Goal: Transaction & Acquisition: Book appointment/travel/reservation

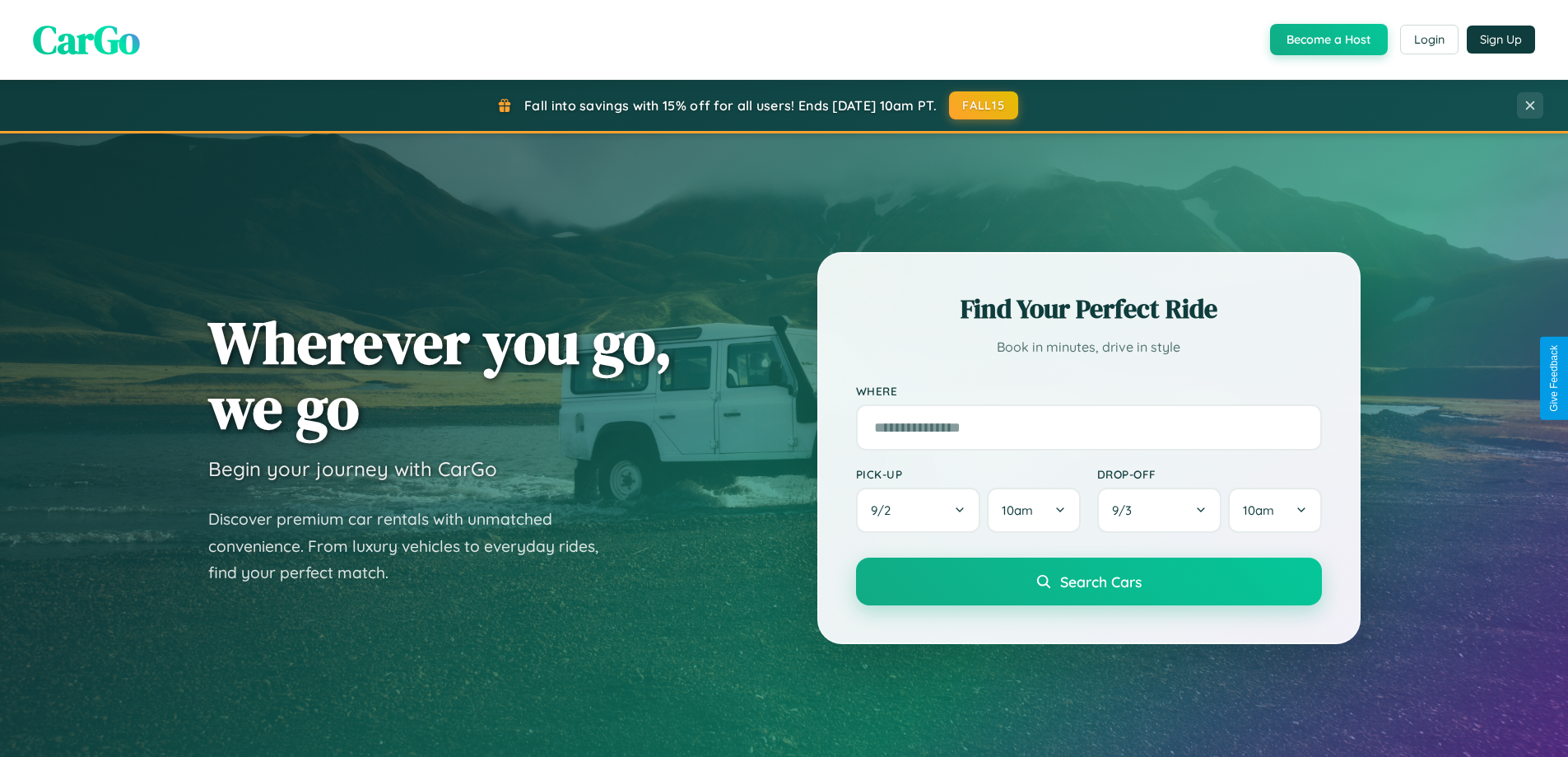
scroll to position [710, 0]
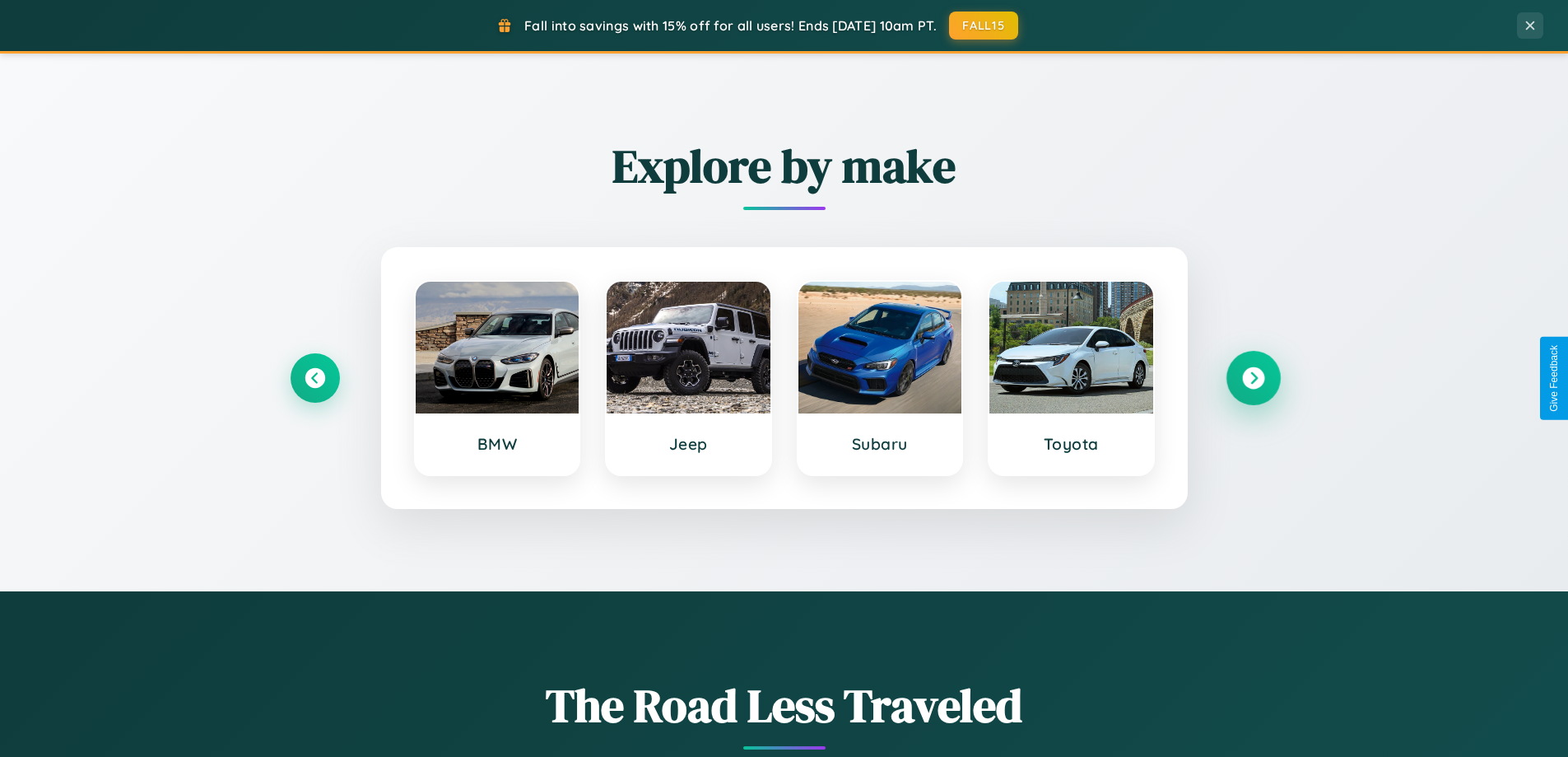
click at [1252, 378] on icon at bounding box center [1252, 378] width 22 height 22
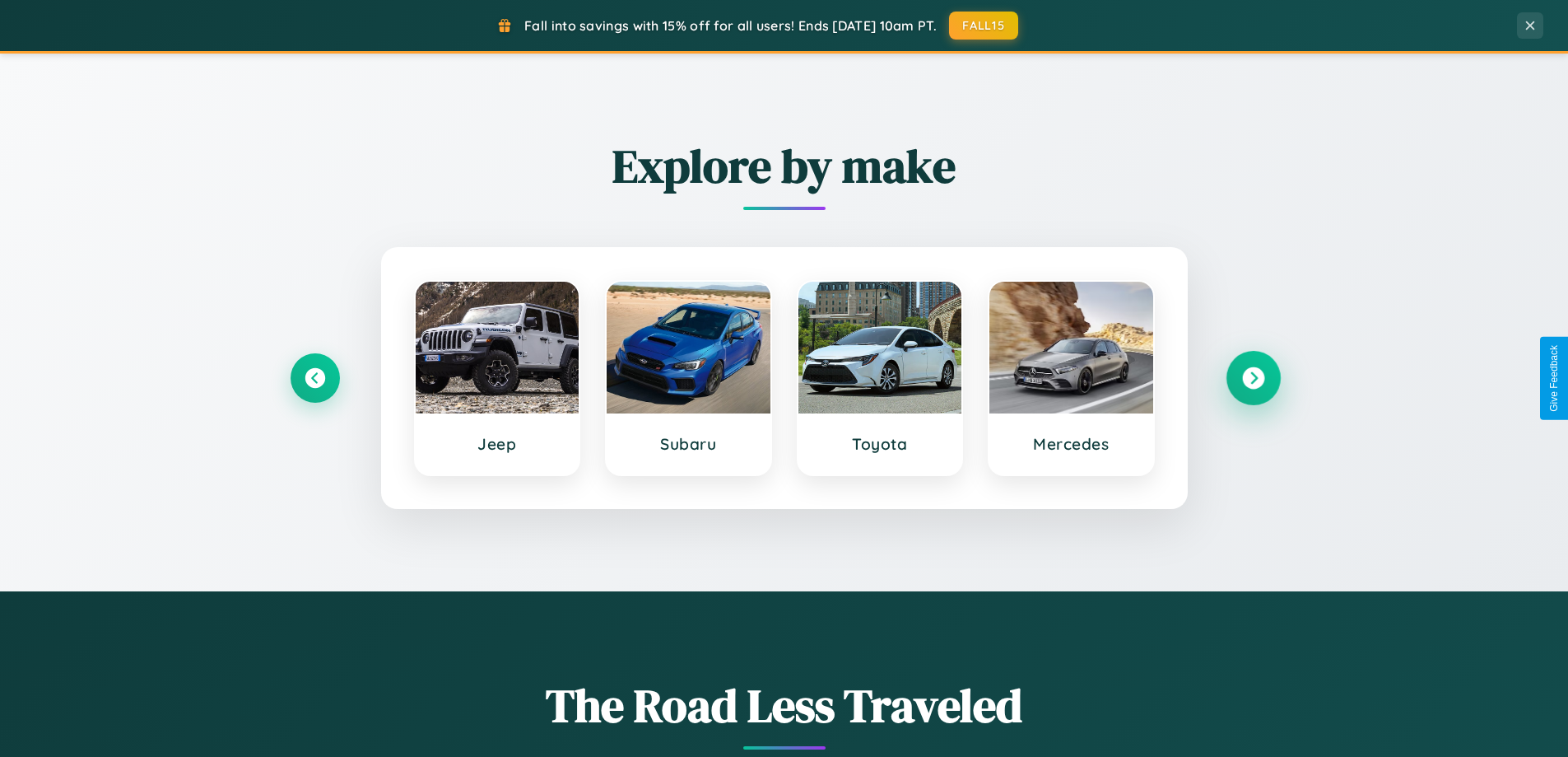
click at [1252, 378] on icon at bounding box center [1252, 378] width 22 height 22
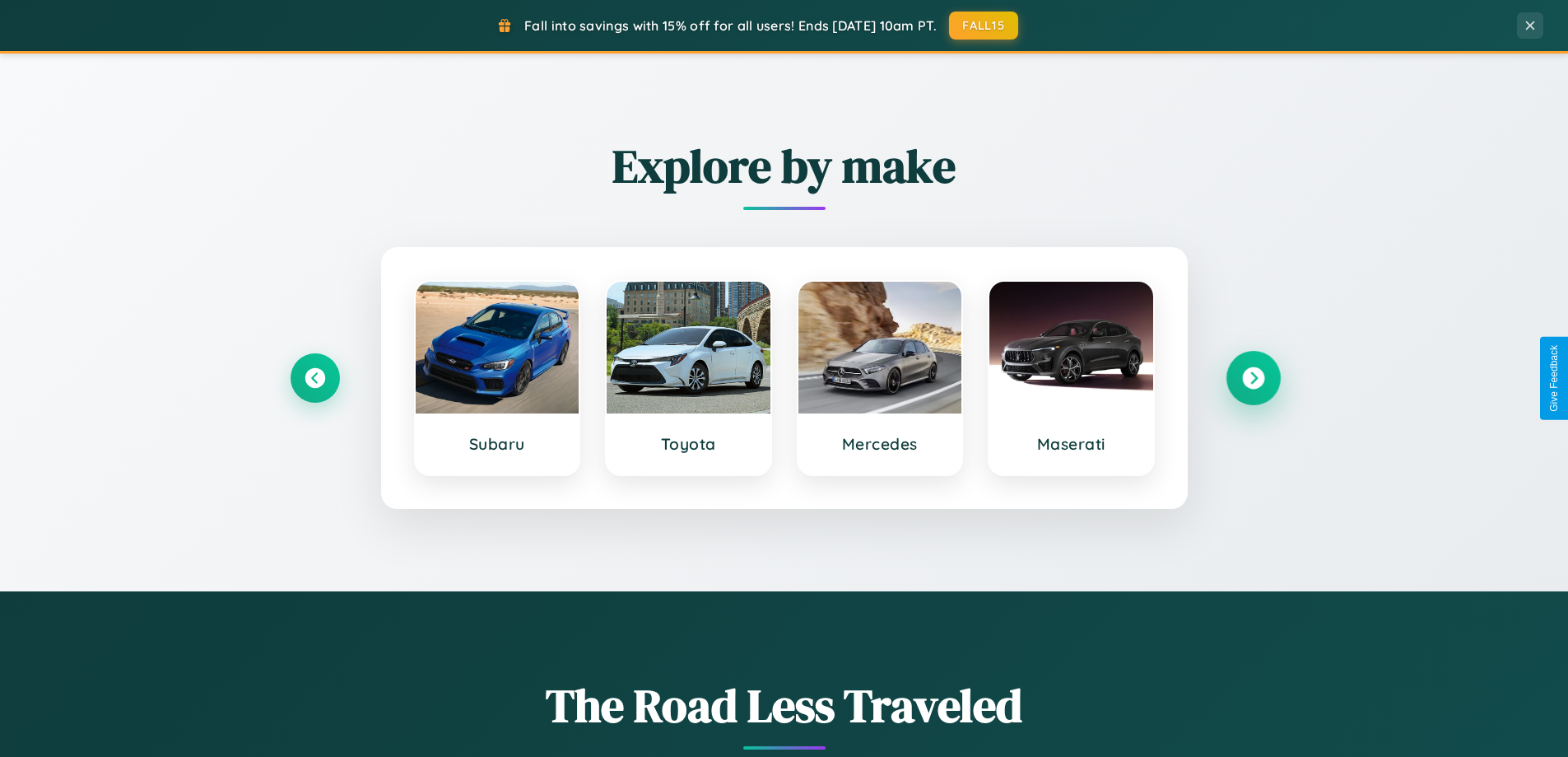
click at [1252, 378] on icon at bounding box center [1252, 378] width 22 height 22
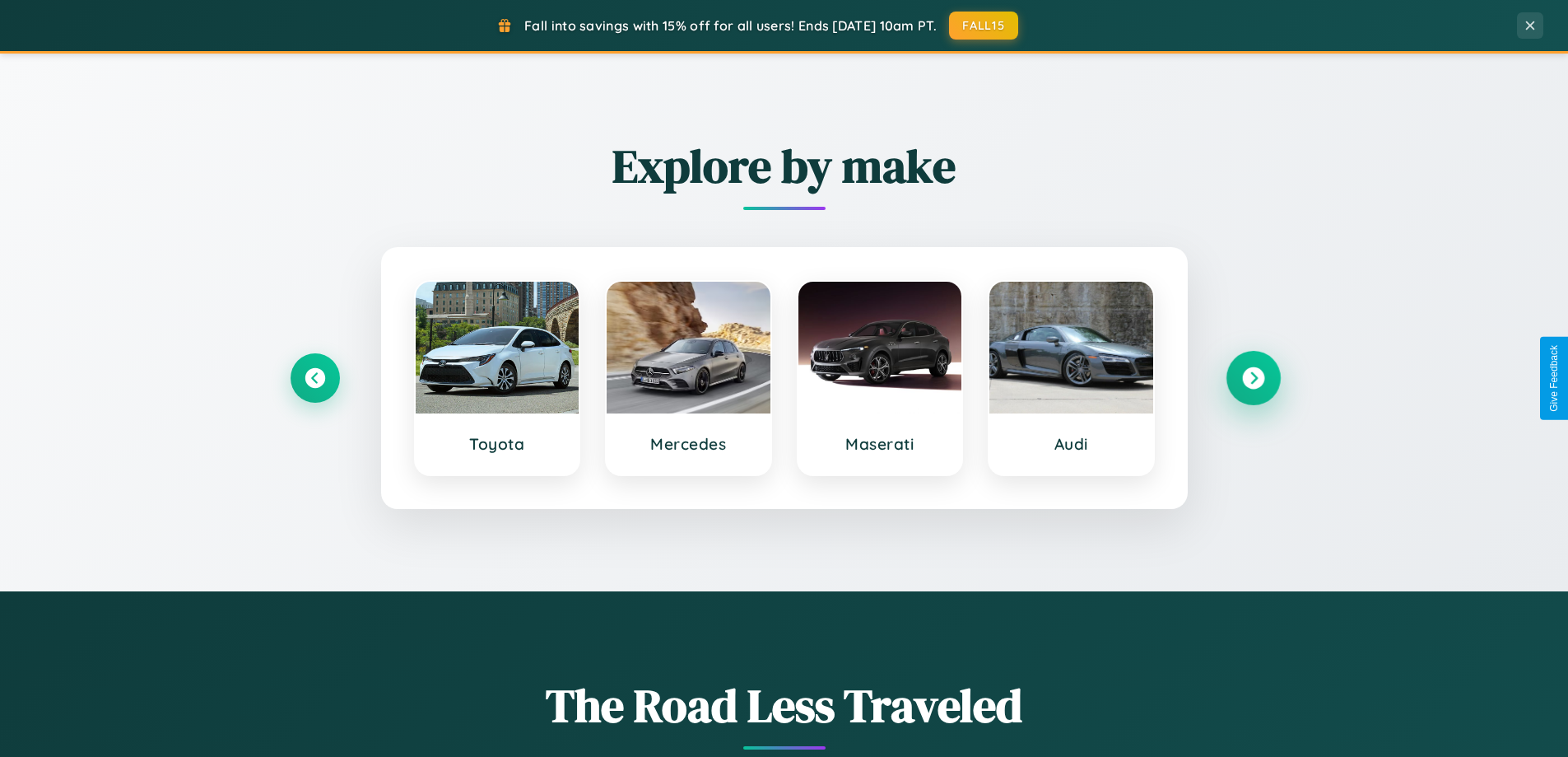
click at [1252, 378] on icon at bounding box center [1252, 378] width 22 height 22
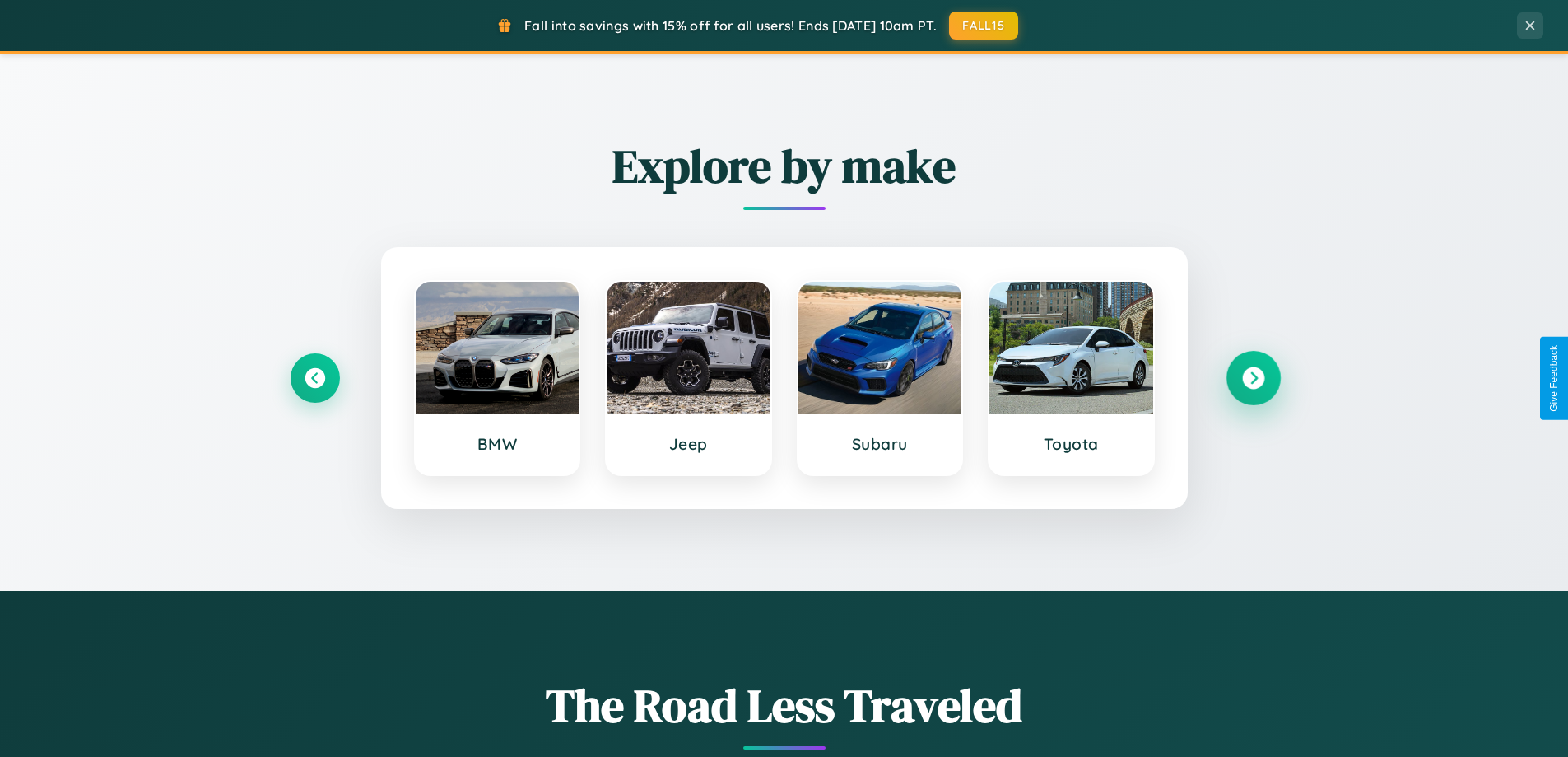
click at [1252, 378] on icon at bounding box center [1252, 378] width 22 height 22
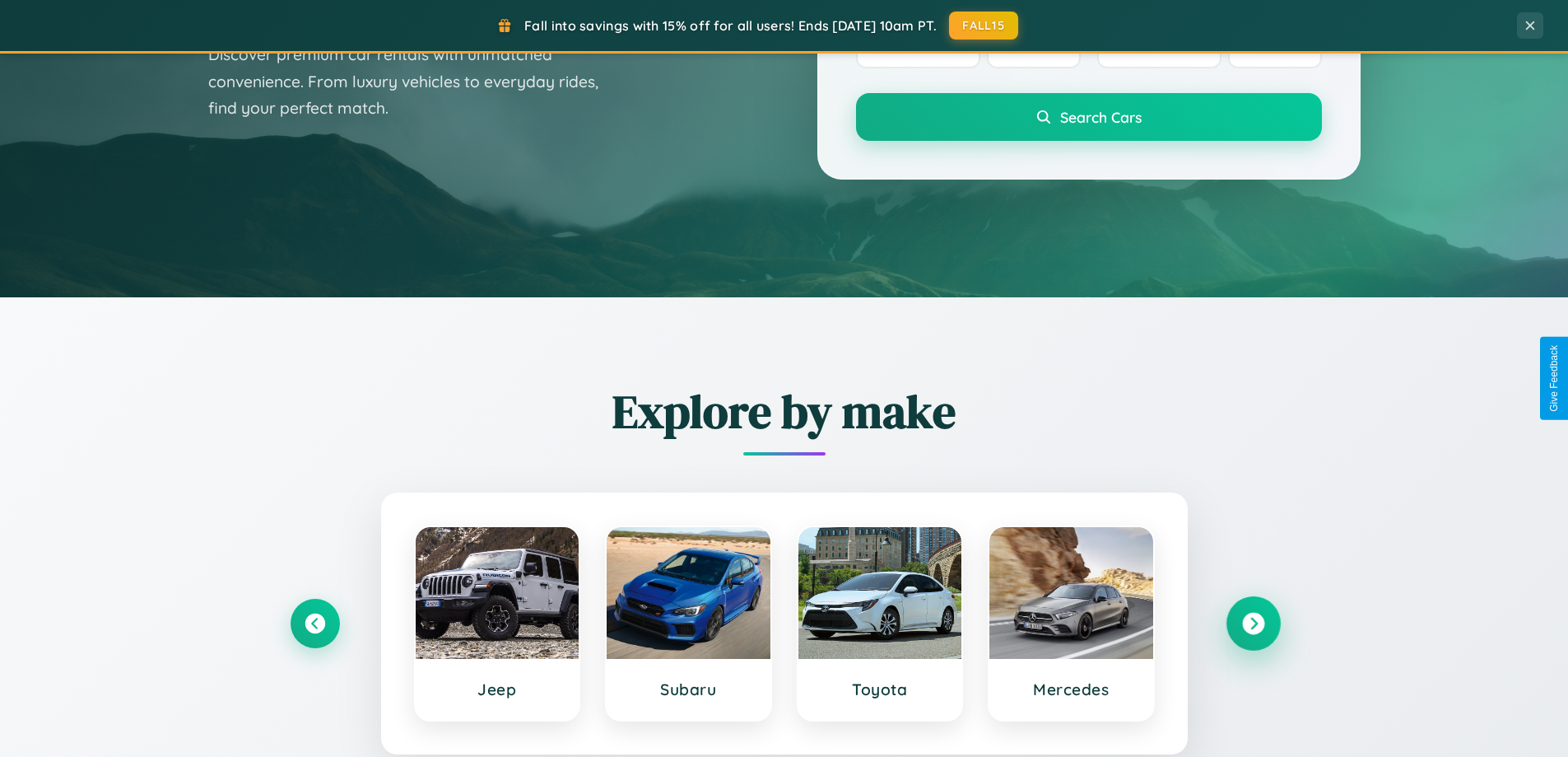
scroll to position [0, 0]
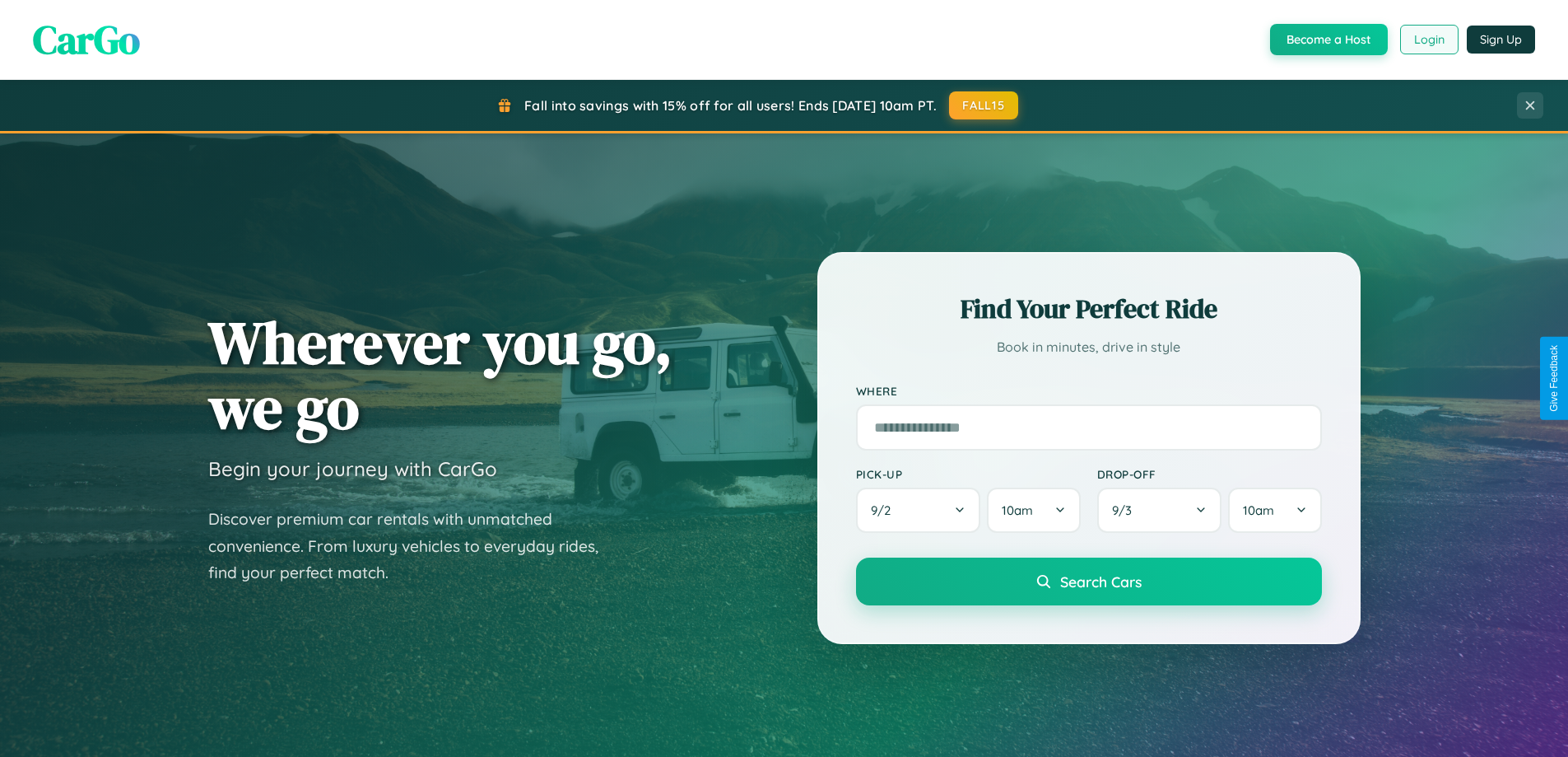
click at [1428, 39] on button "Login" at bounding box center [1429, 39] width 58 height 30
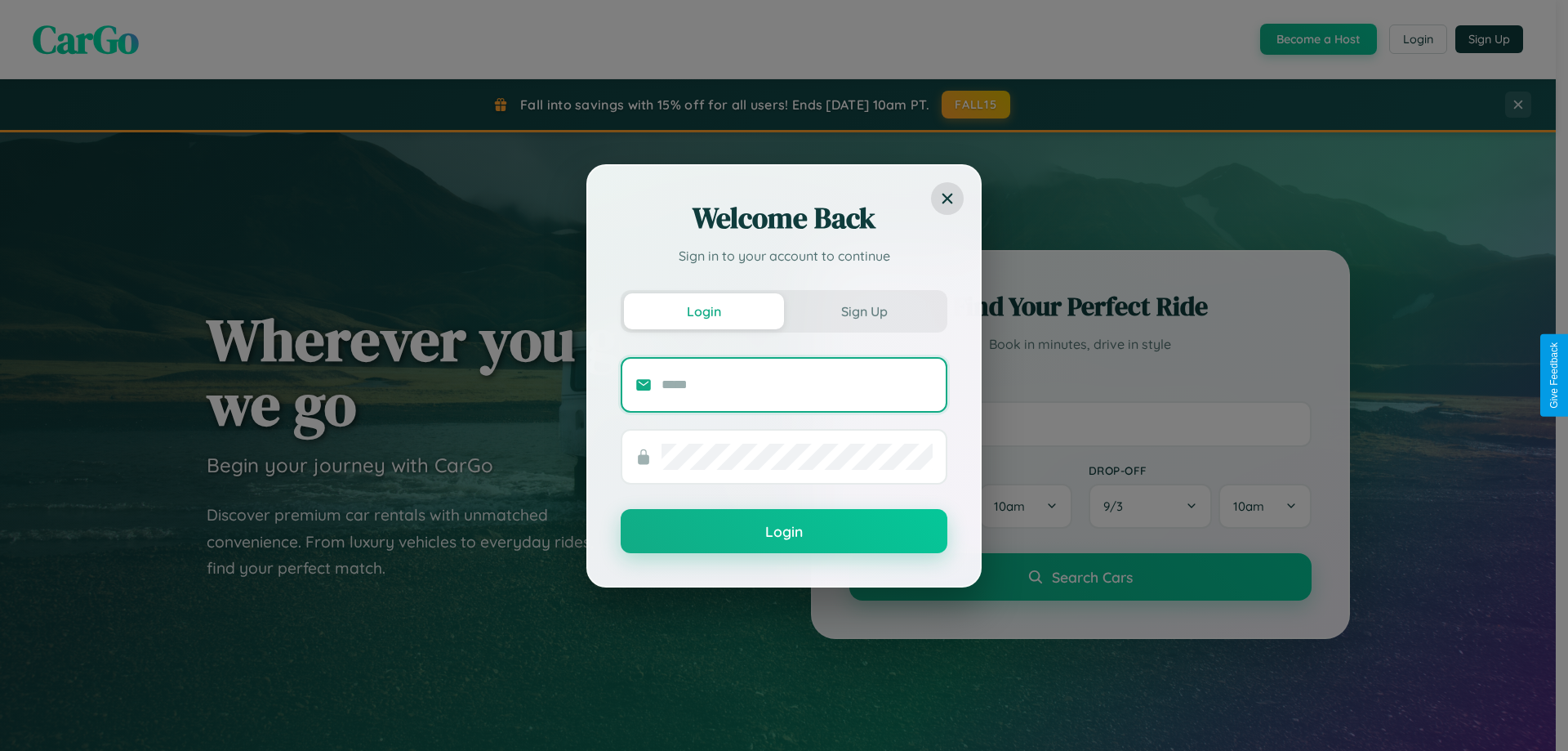
click at [797, 384] on input "text" at bounding box center [797, 385] width 271 height 26
type input "**********"
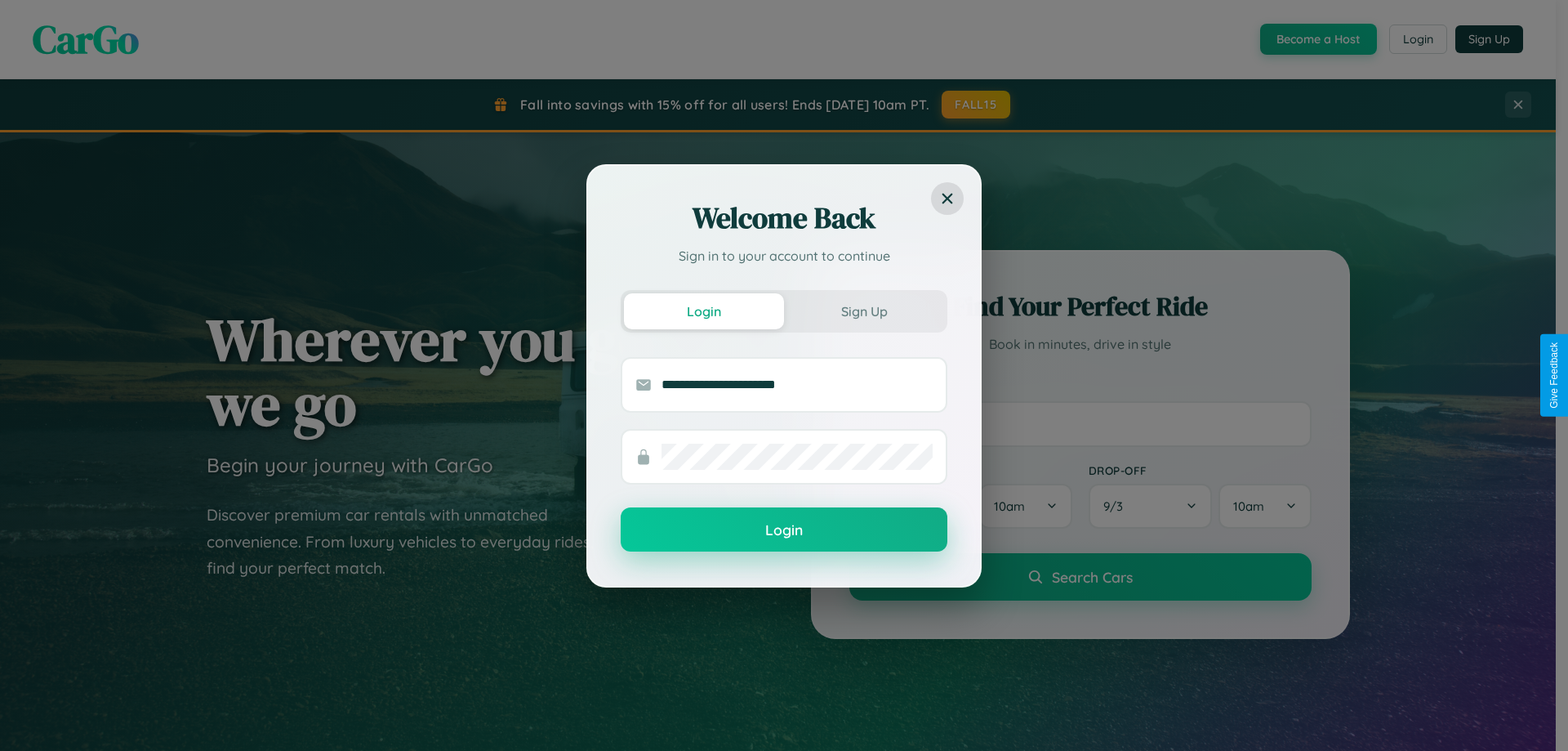
click at [784, 530] on button "Login" at bounding box center [784, 529] width 327 height 44
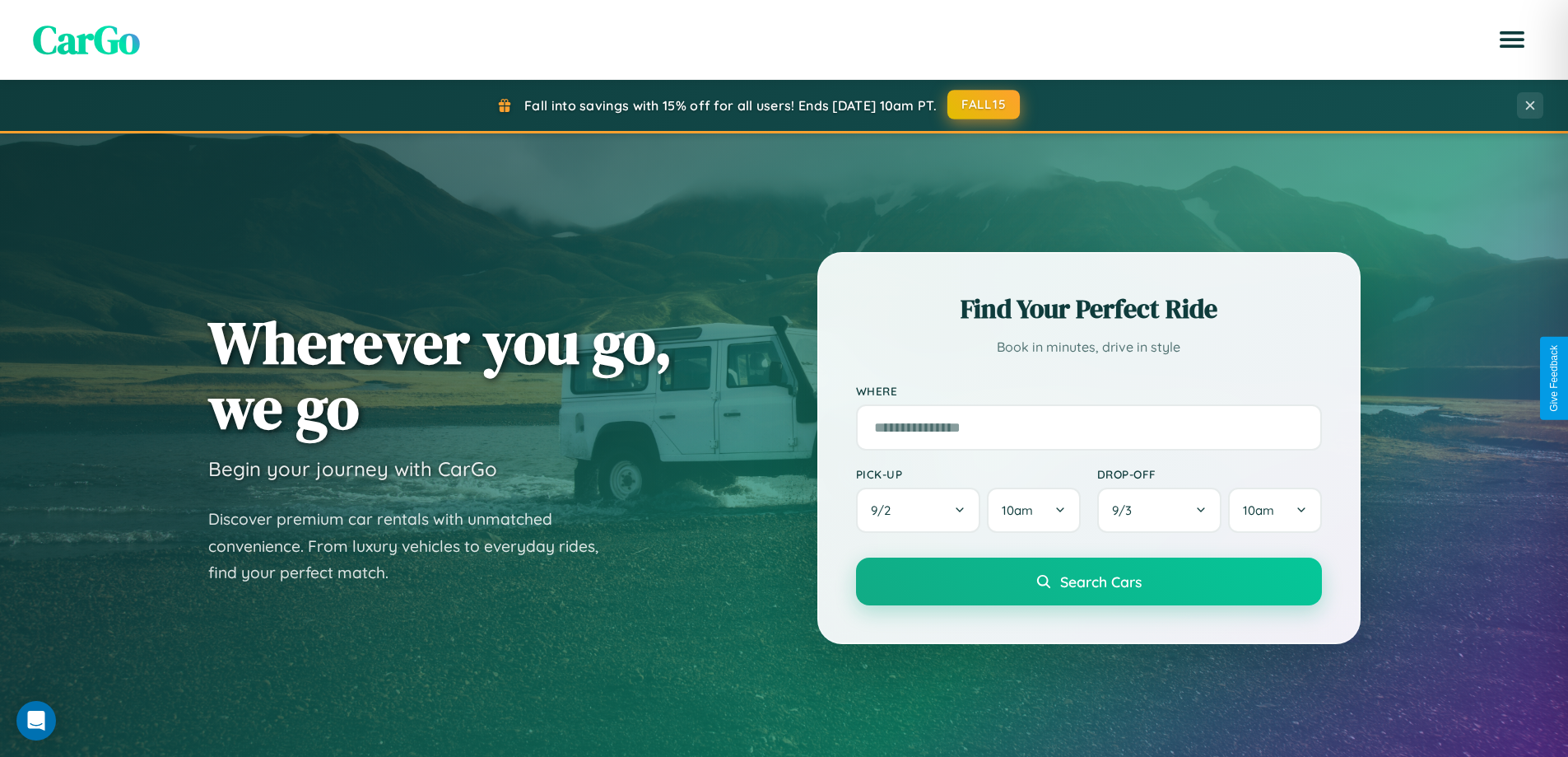
click at [984, 105] on button "FALL15" at bounding box center [983, 105] width 72 height 30
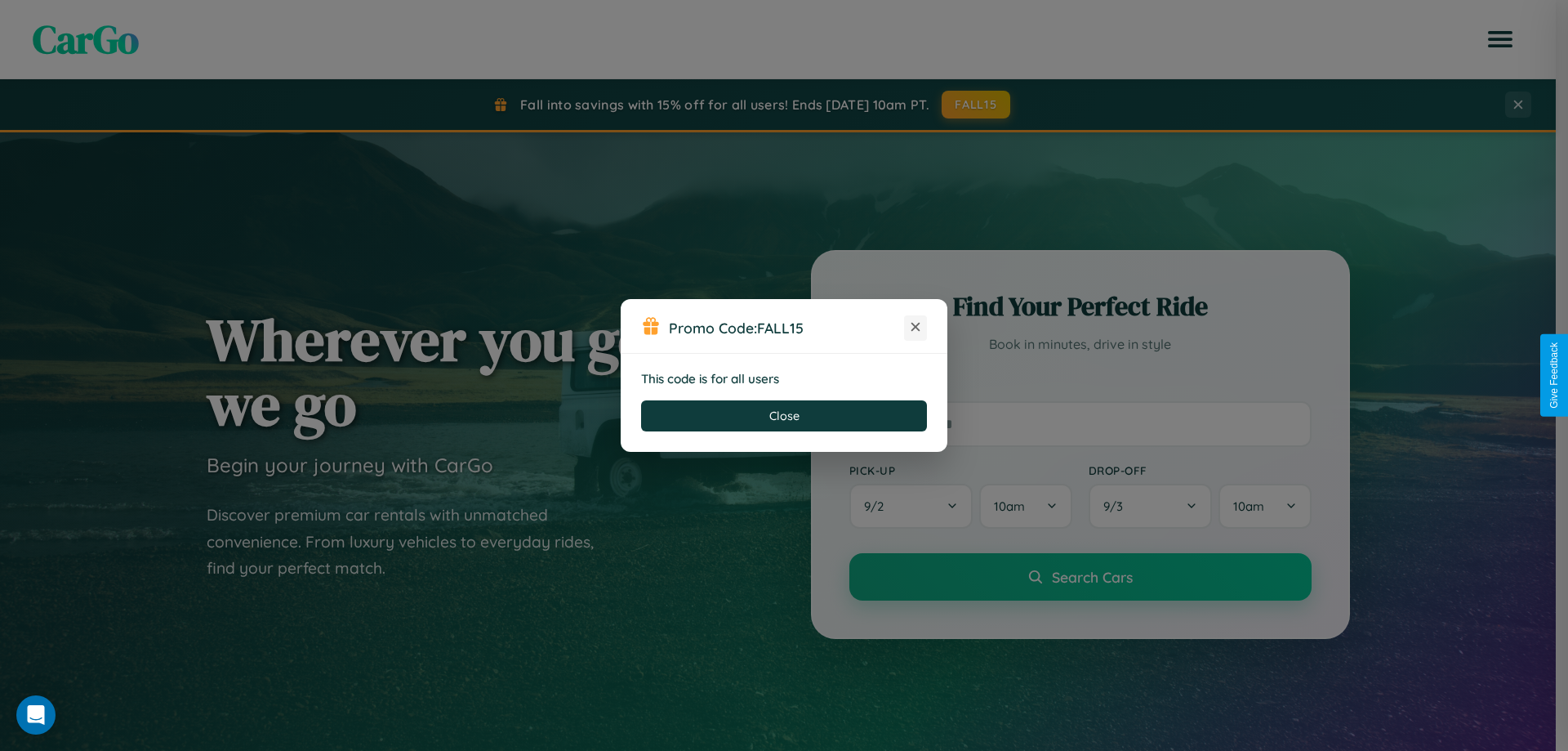
click at [916, 328] on icon at bounding box center [915, 326] width 16 height 16
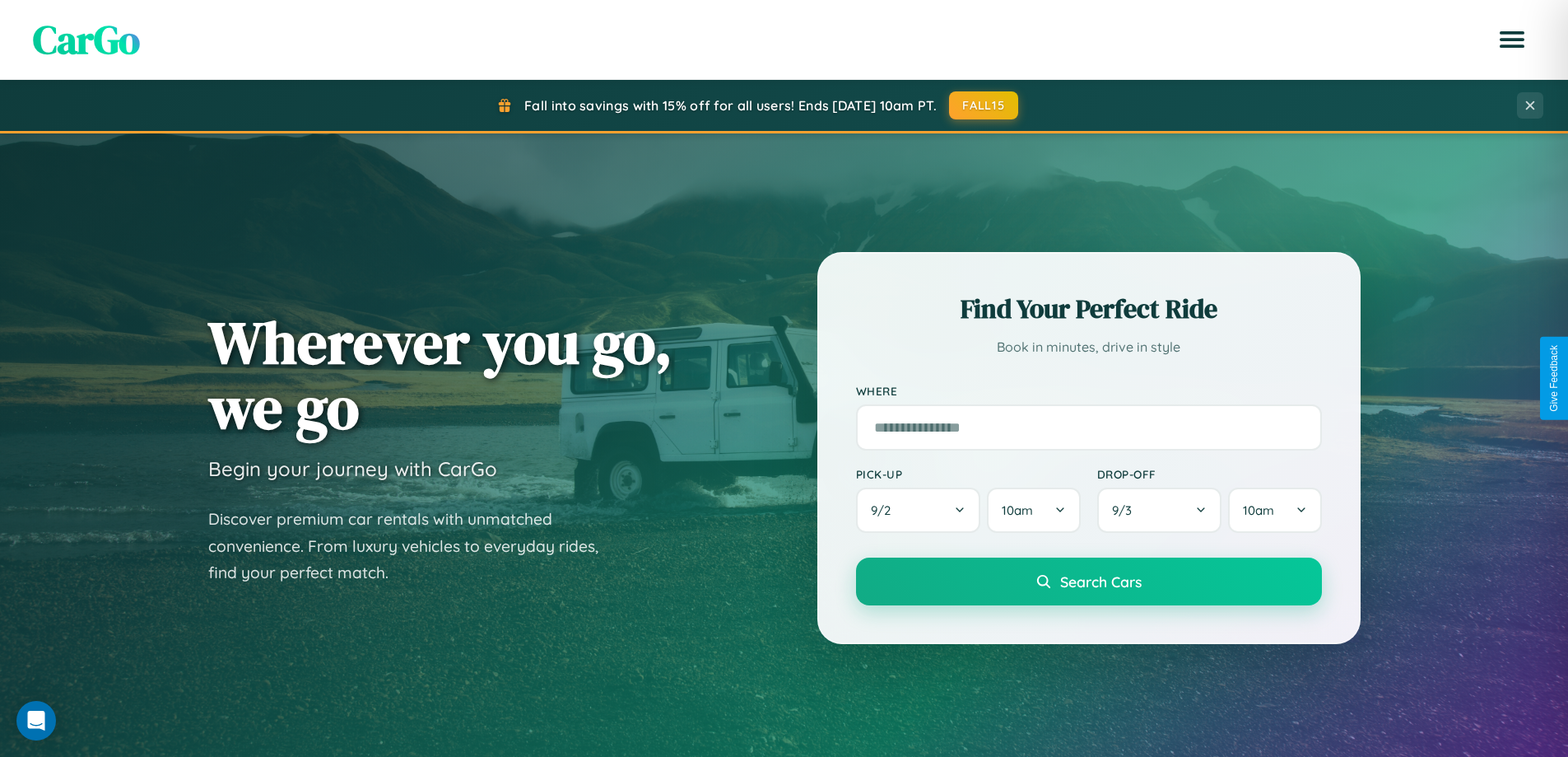
scroll to position [3169, 0]
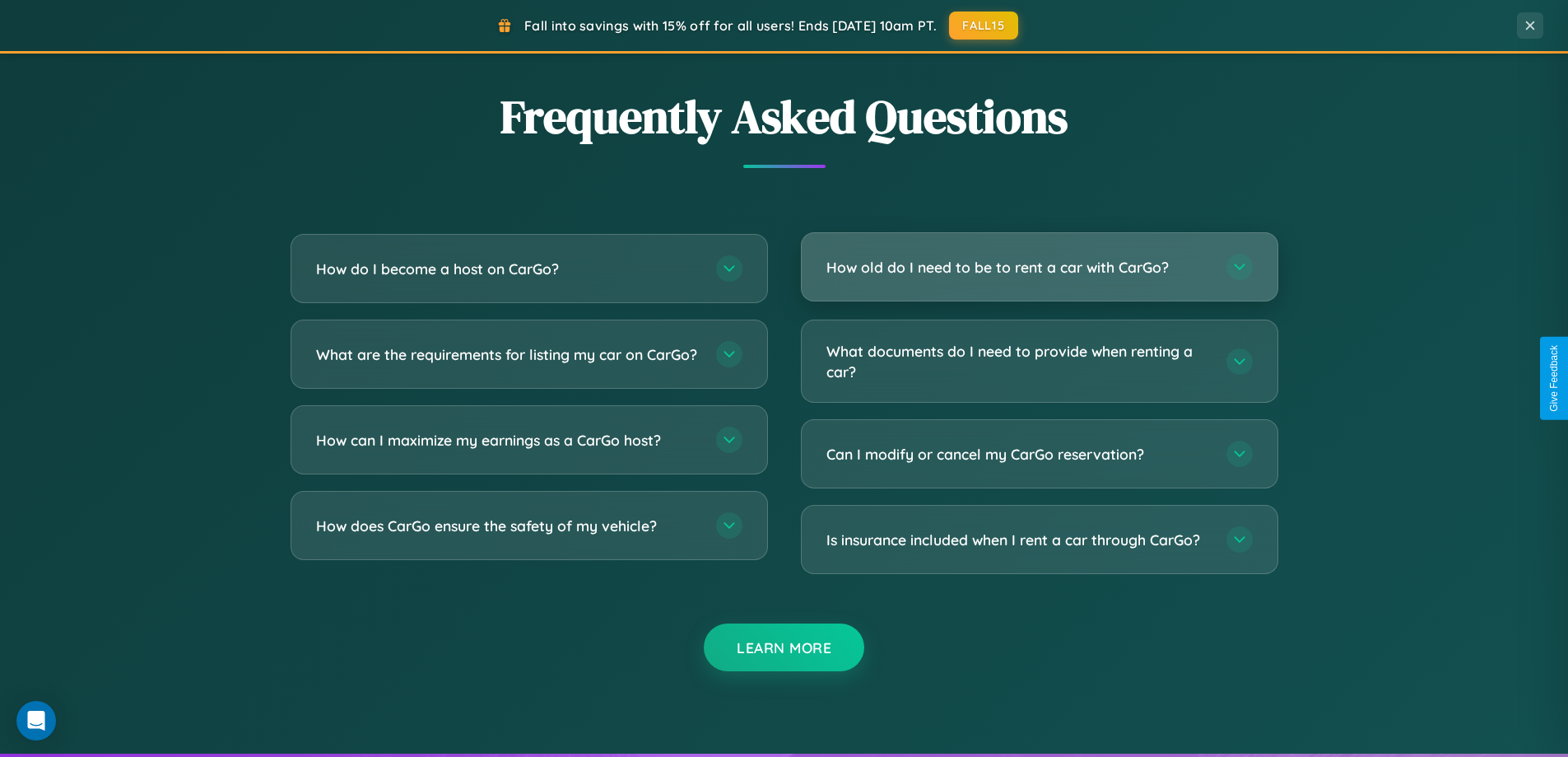
click at [1039, 267] on h3 "How old do I need to be to rent a car with CarGo?" at bounding box center [1018, 268] width 384 height 21
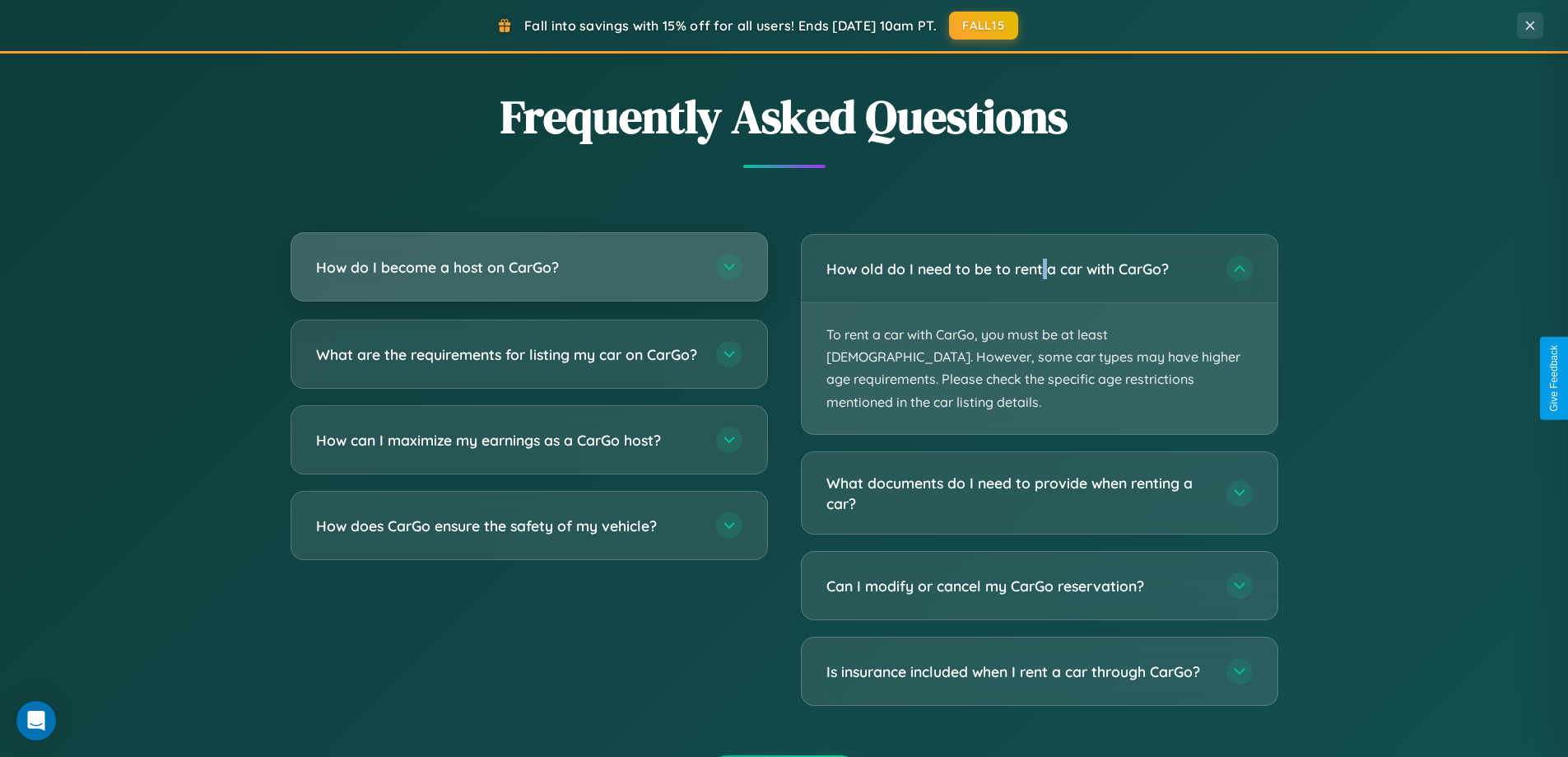
click at [528, 268] on h3 "How do I become a host on CarGo?" at bounding box center [508, 268] width 384 height 21
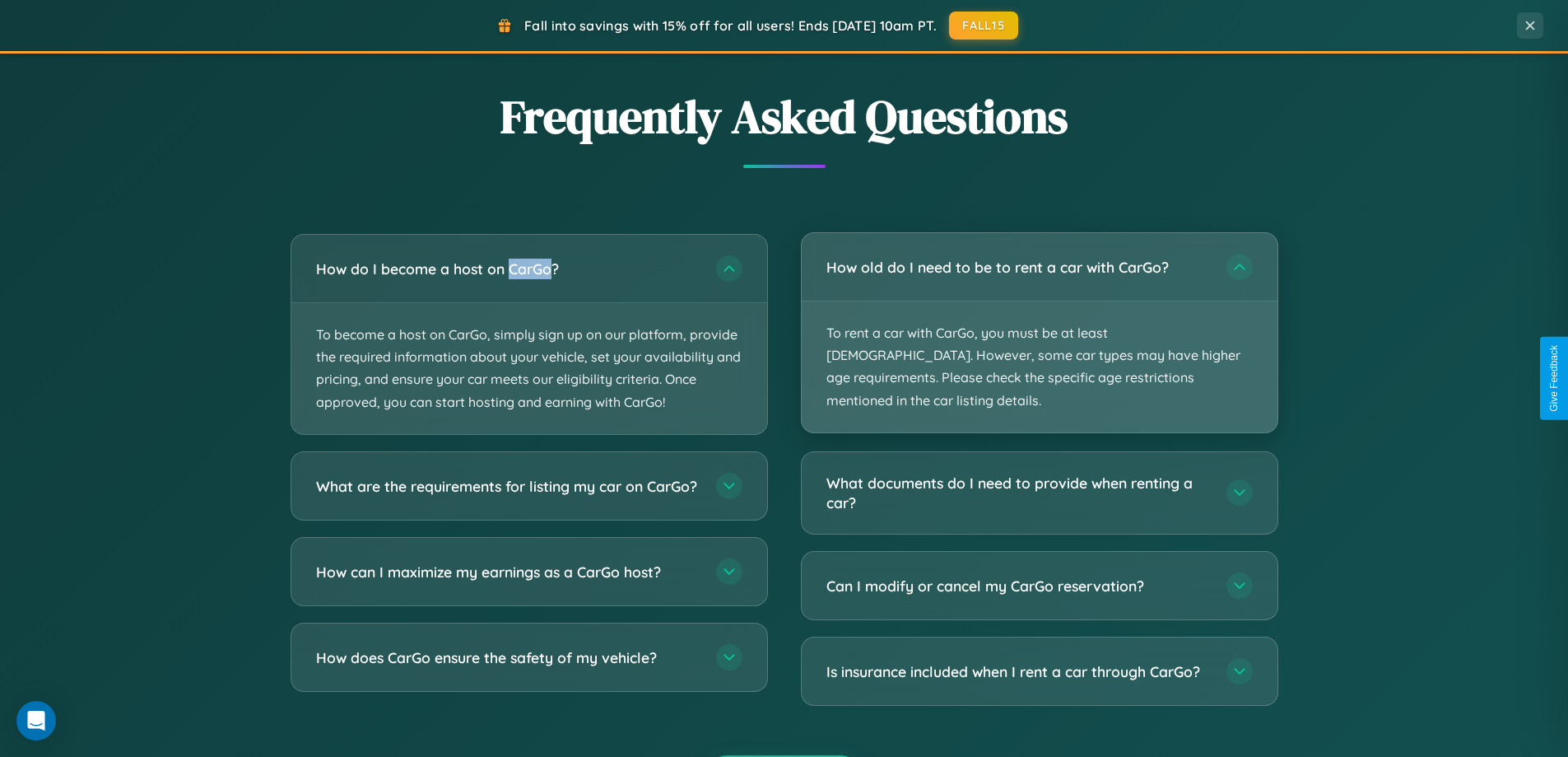
click at [1039, 323] on p "To rent a car with CarGo, you must be at least [DEMOGRAPHIC_DATA]. However, som…" at bounding box center [1040, 367] width 476 height 131
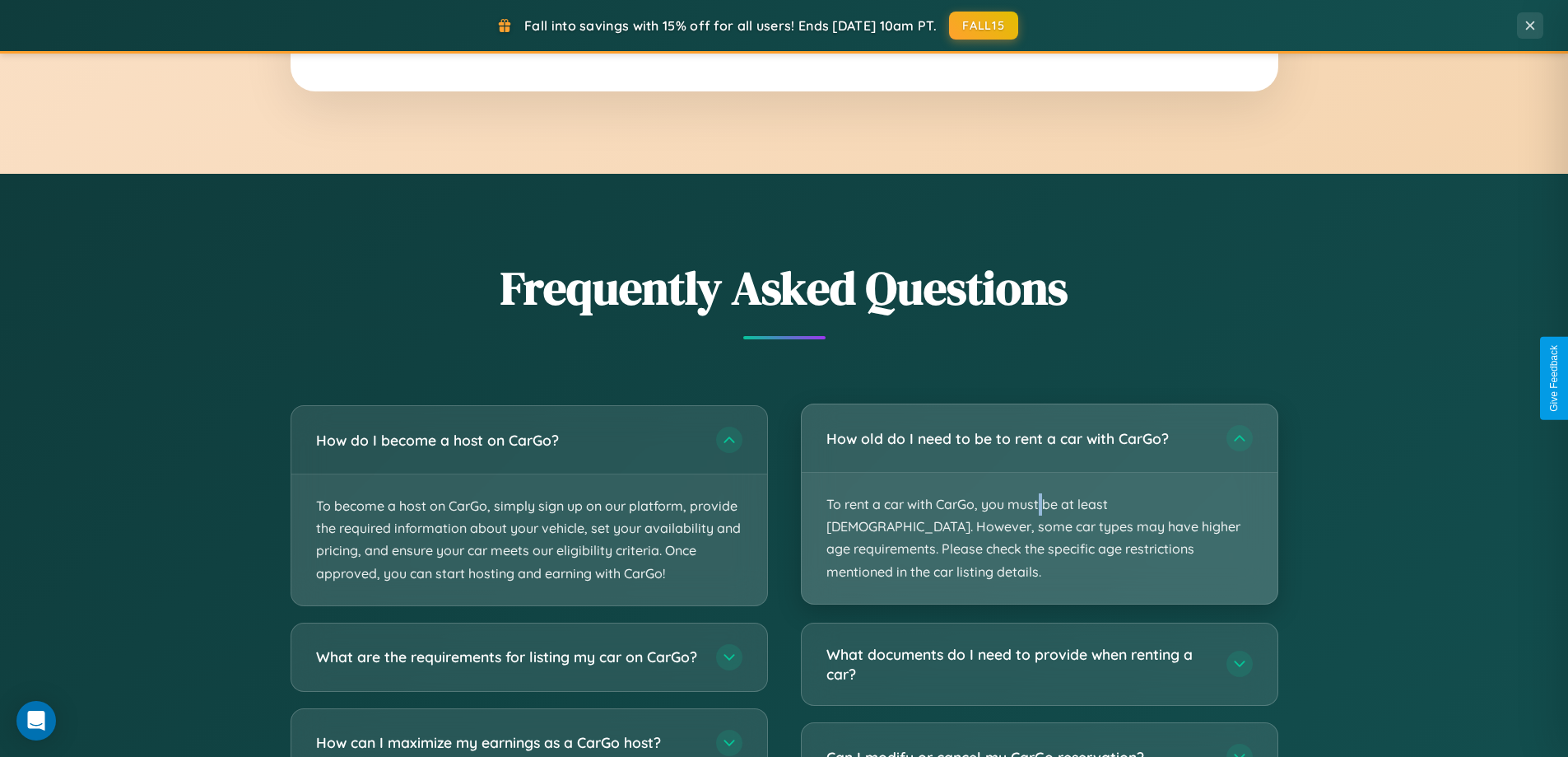
scroll to position [2646, 0]
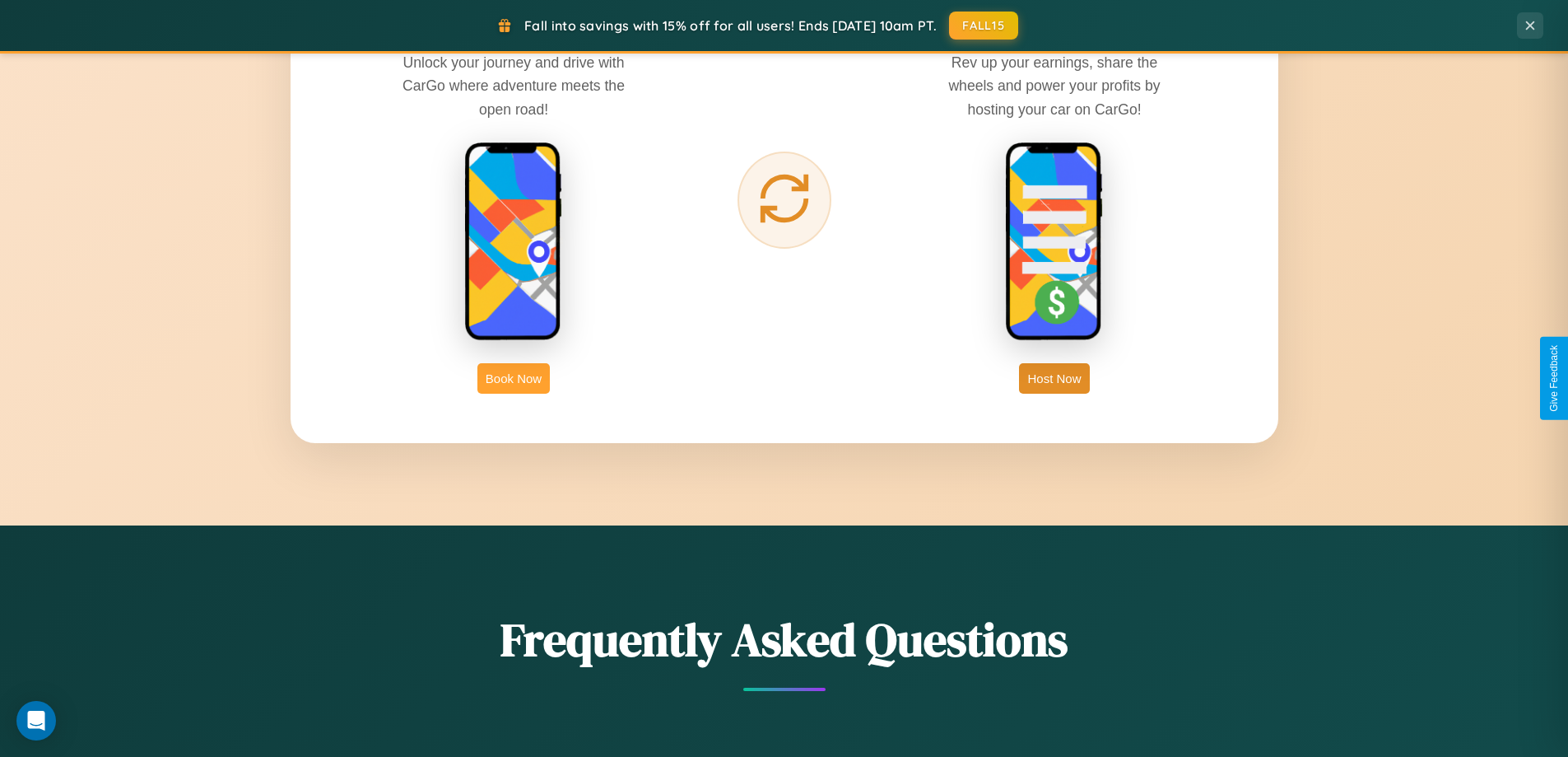
click at [513, 378] on button "Book Now" at bounding box center [513, 378] width 72 height 31
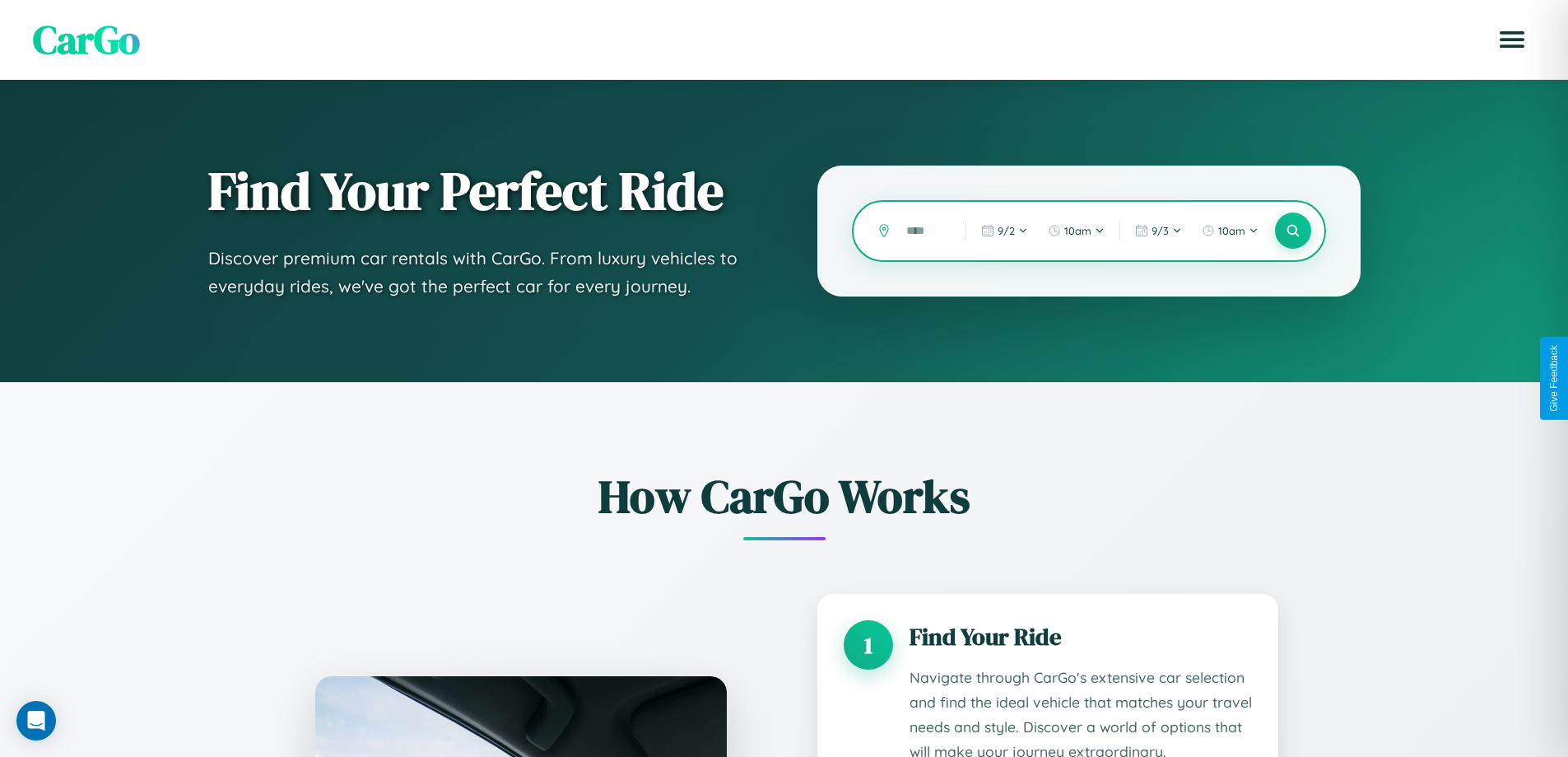
click at [923, 230] on input "text" at bounding box center [923, 230] width 51 height 29
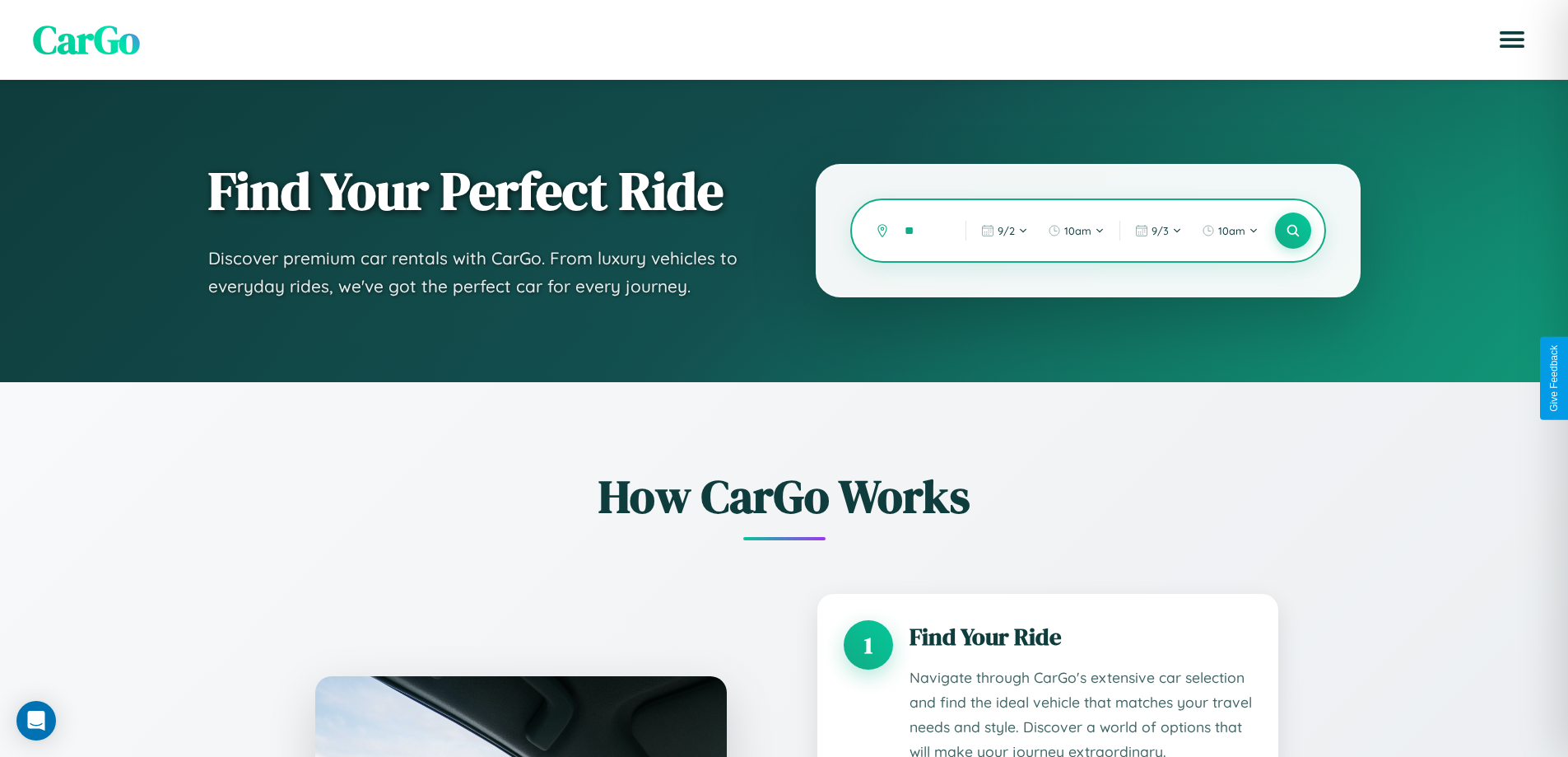
type input "*"
type input "******"
click at [1293, 230] on icon at bounding box center [1293, 231] width 16 height 16
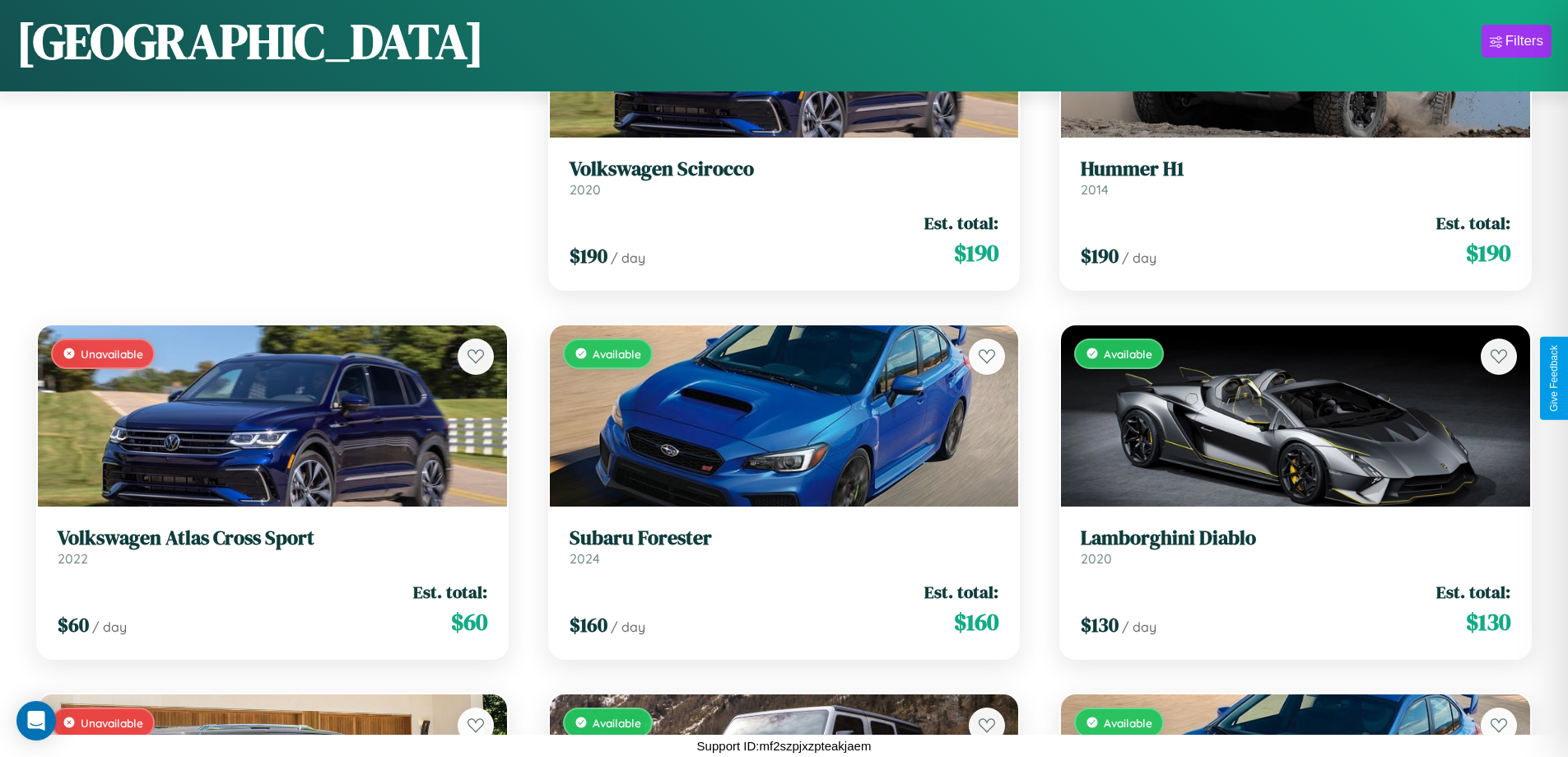
scroll to position [231, 0]
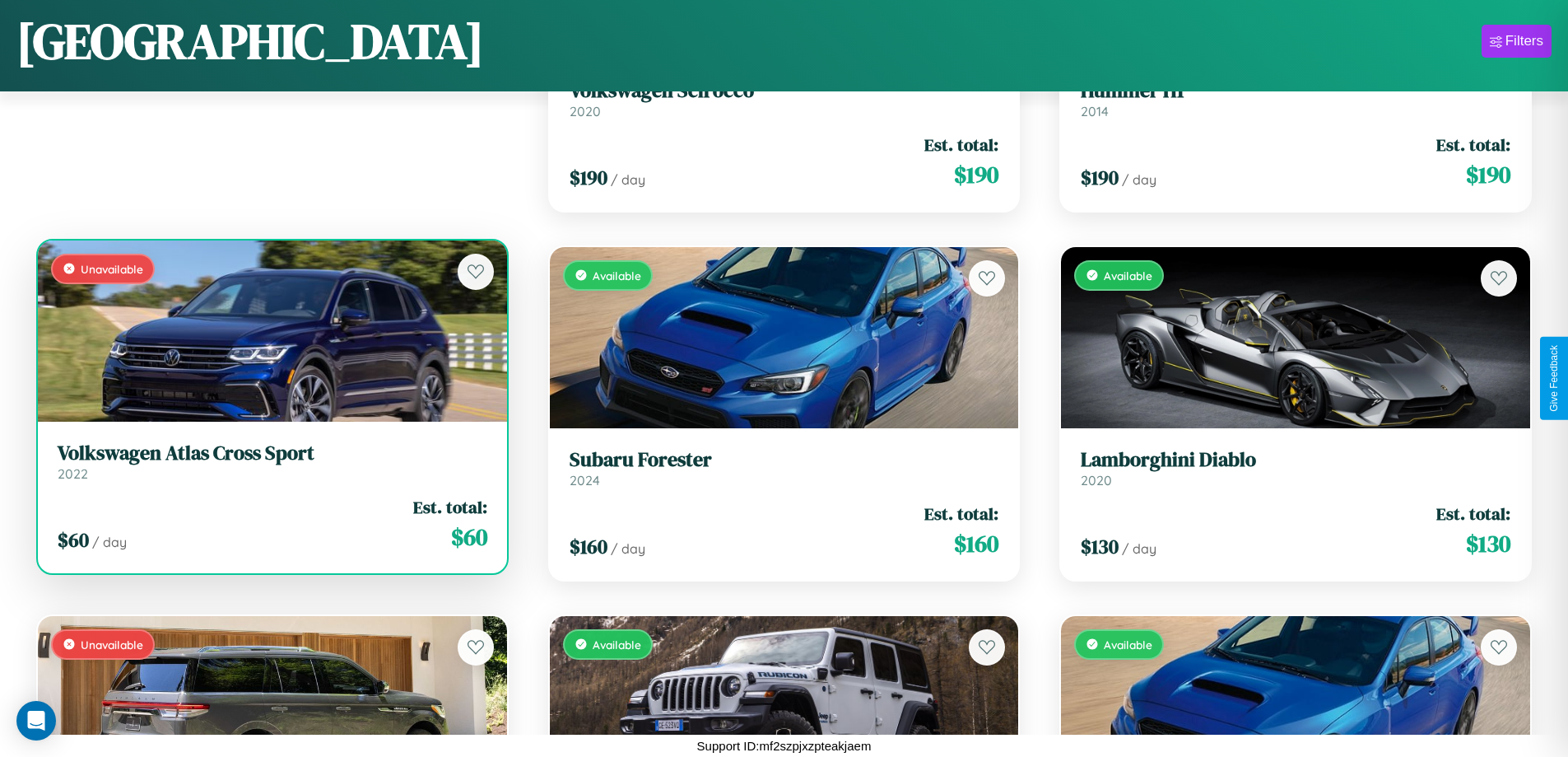
click at [270, 466] on h3 "Volkswagen Atlas Cross Sport" at bounding box center [272, 453] width 430 height 24
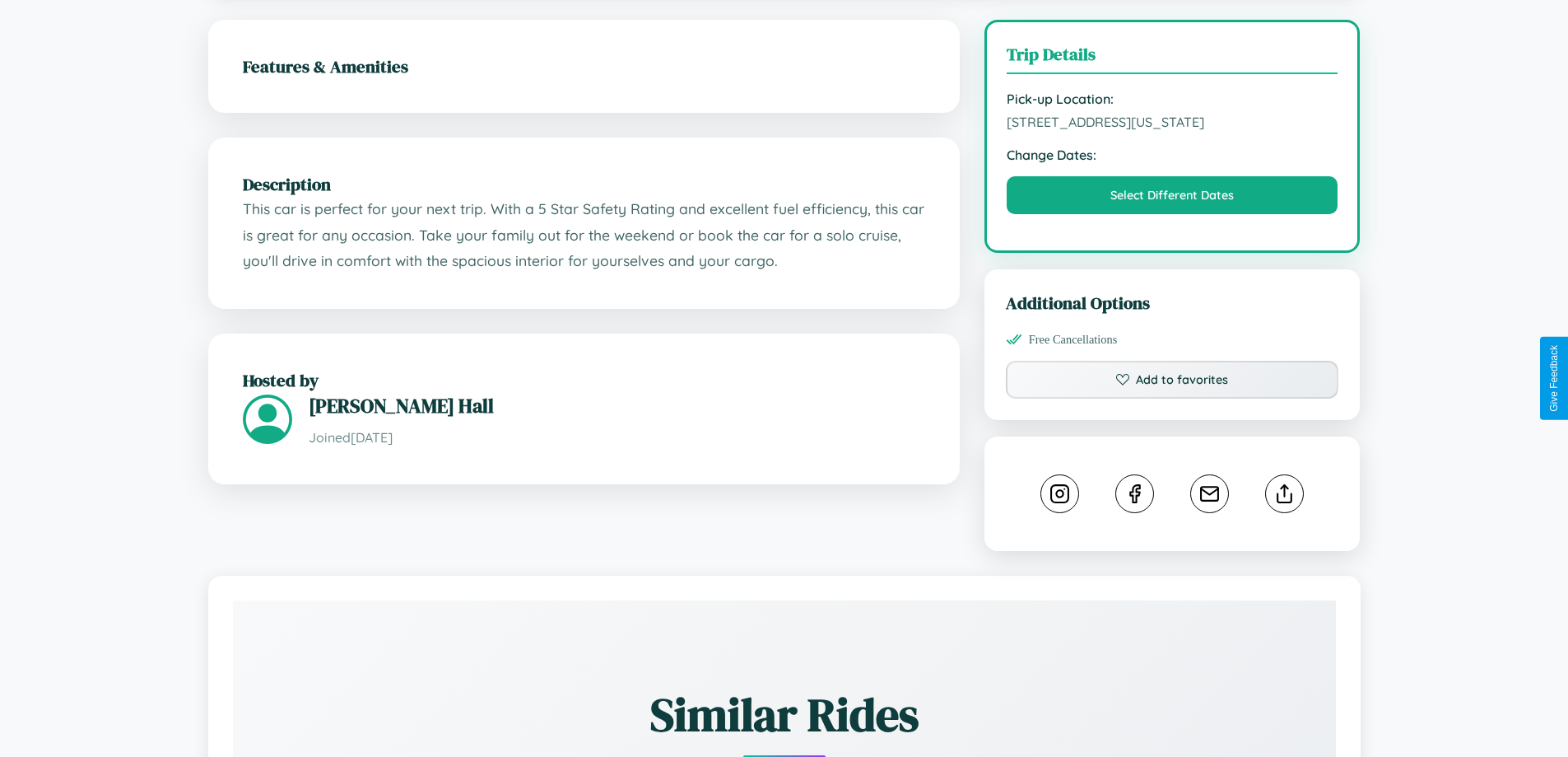
scroll to position [495, 0]
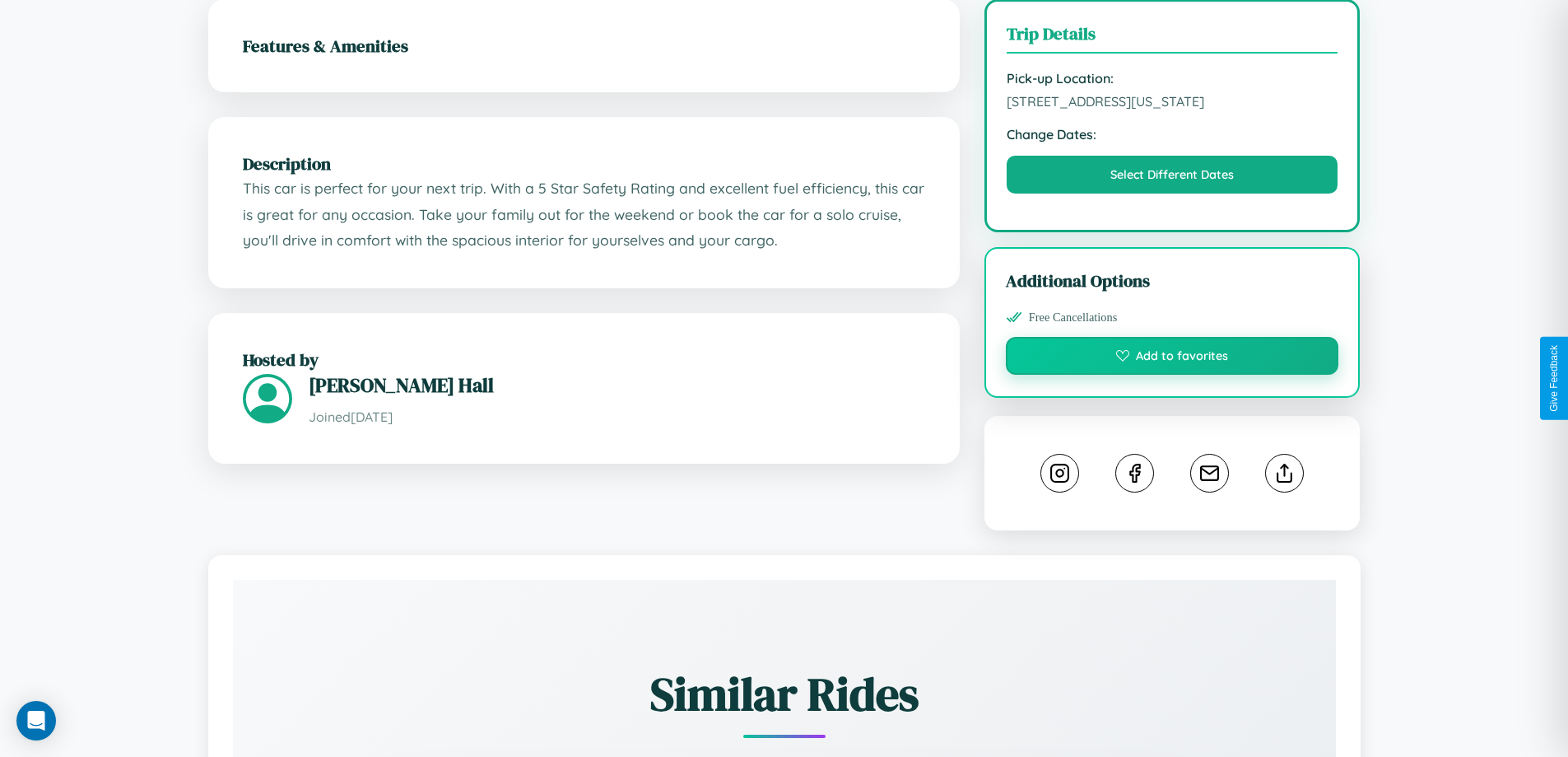
click at [1172, 375] on button "Add to favorites" at bounding box center [1172, 355] width 333 height 38
